Goal: Find specific page/section: Find specific page/section

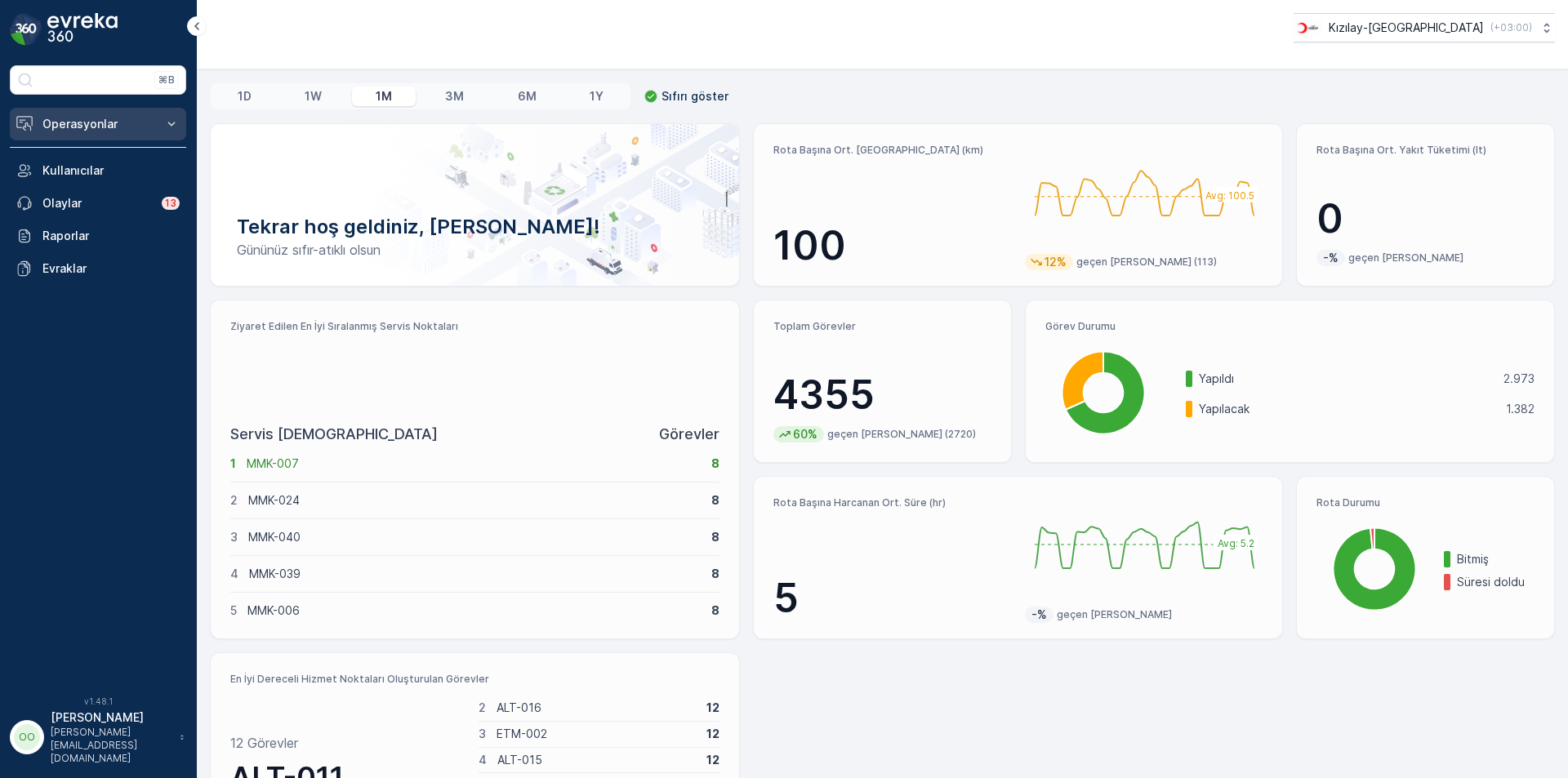
click at [119, 127] on p "Operasyonlar" at bounding box center [98, 124] width 111 height 16
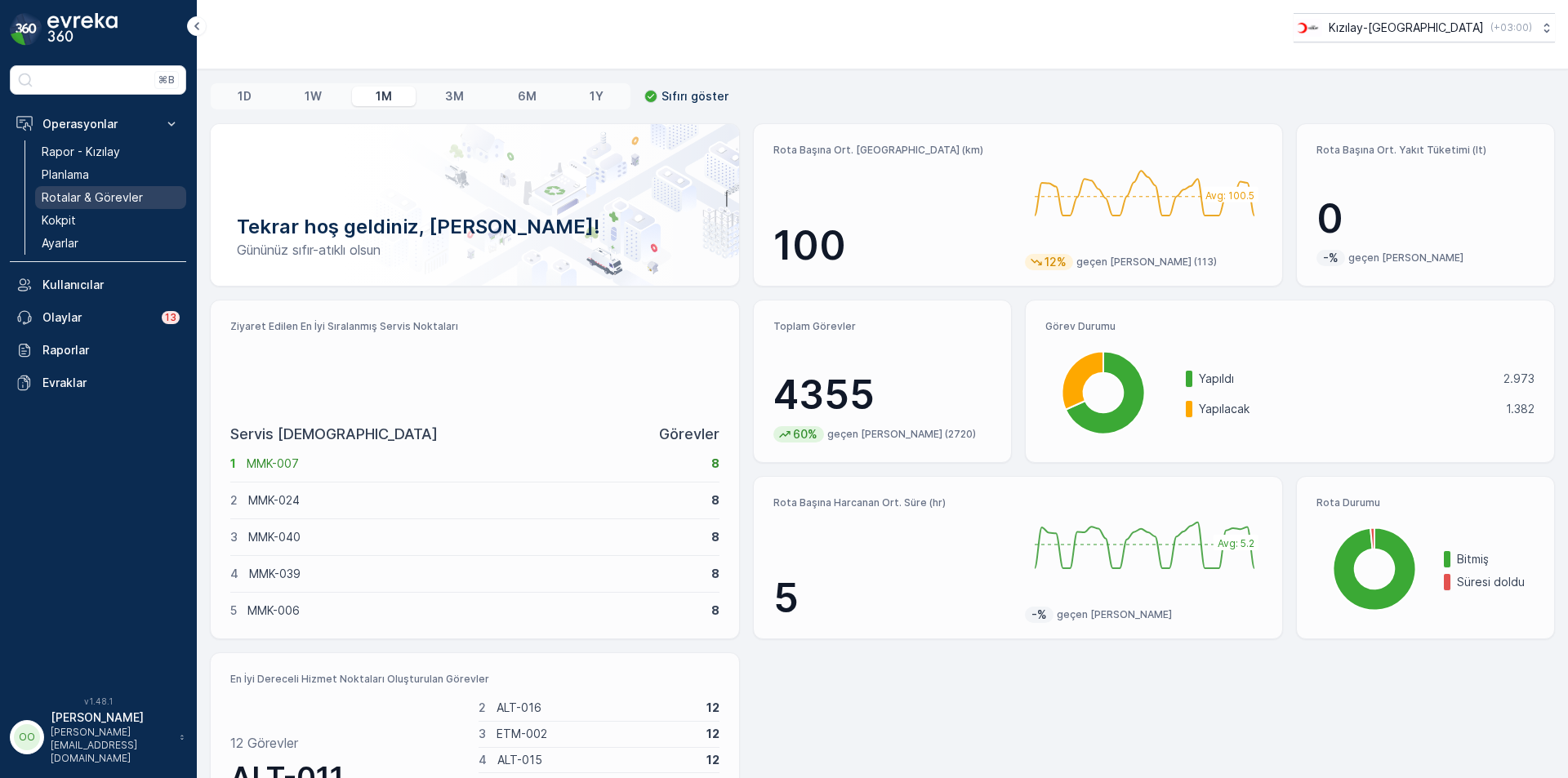
click at [94, 206] on link "Rotalar & Görevler" at bounding box center [110, 197] width 151 height 22
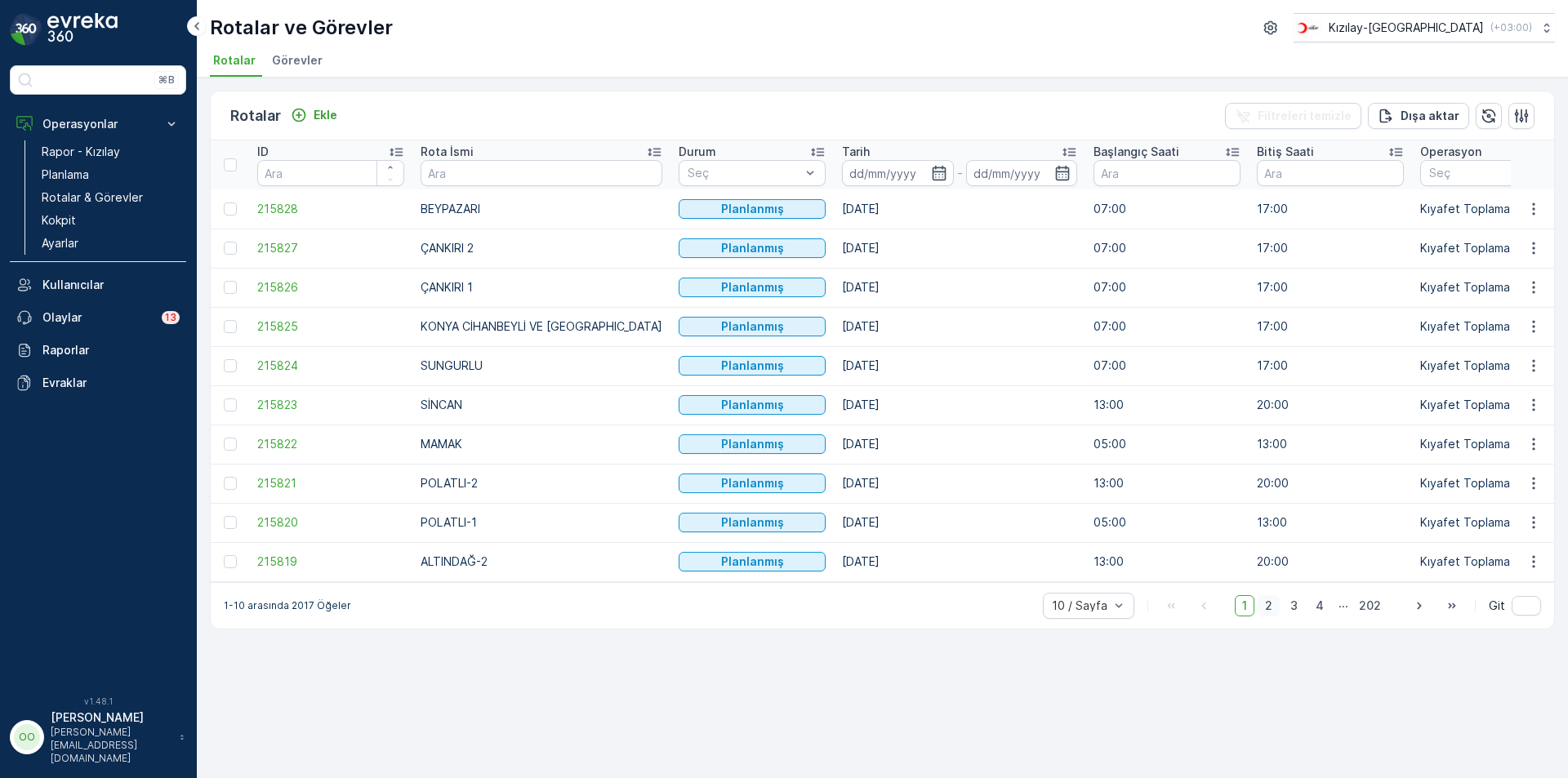
click at [1264, 614] on span "2" at bounding box center [1268, 606] width 22 height 22
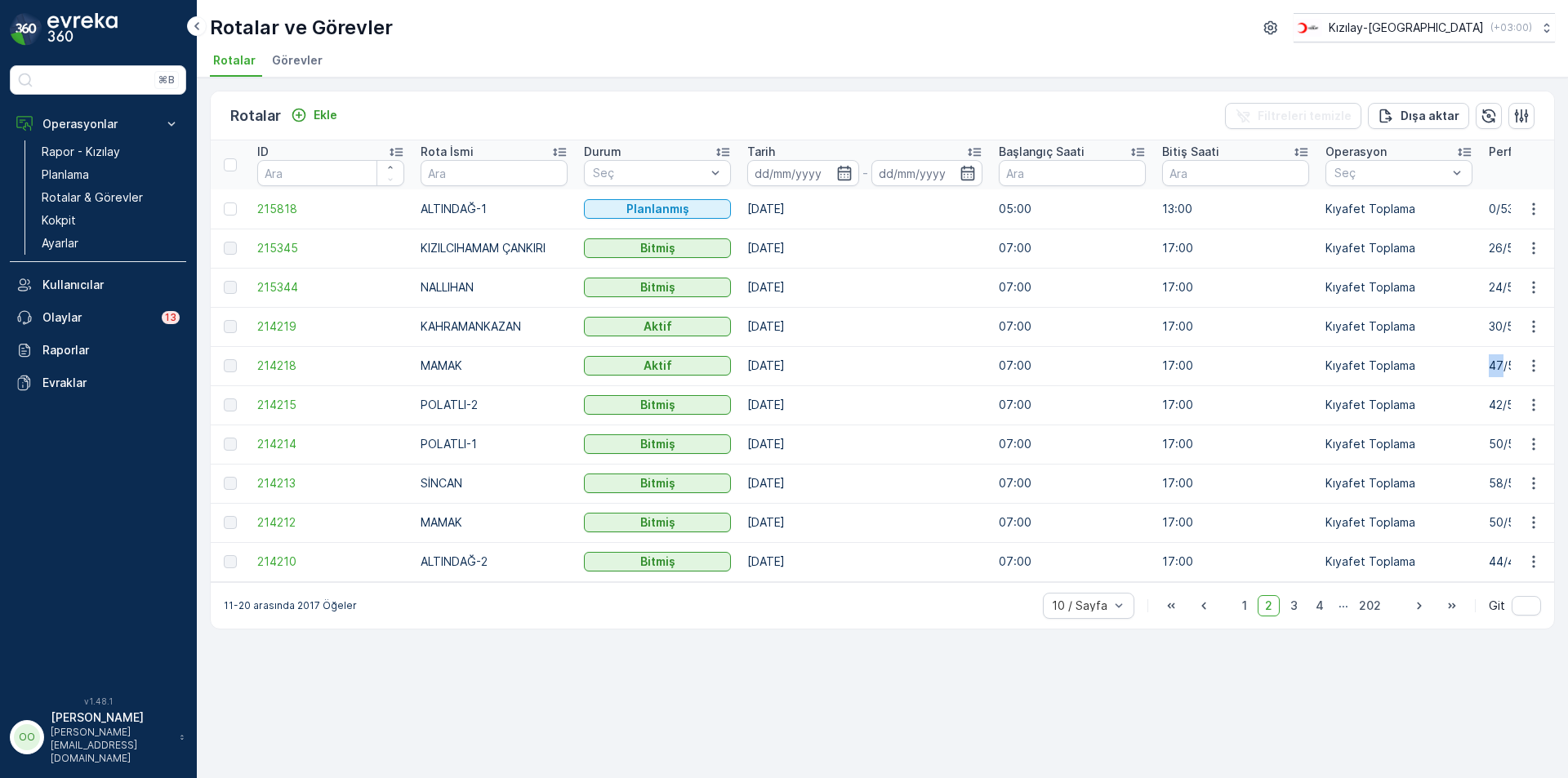
drag, startPoint x: 1502, startPoint y: 370, endPoint x: 1469, endPoint y: 370, distance: 33.0
click at [1469, 370] on td "Kıyafet Toplama" at bounding box center [1398, 366] width 163 height 39
drag, startPoint x: 1483, startPoint y: 328, endPoint x: 1506, endPoint y: 331, distance: 23.2
click at [1506, 331] on td "30/52" at bounding box center [1562, 327] width 163 height 39
